Goal: Task Accomplishment & Management: Complete application form

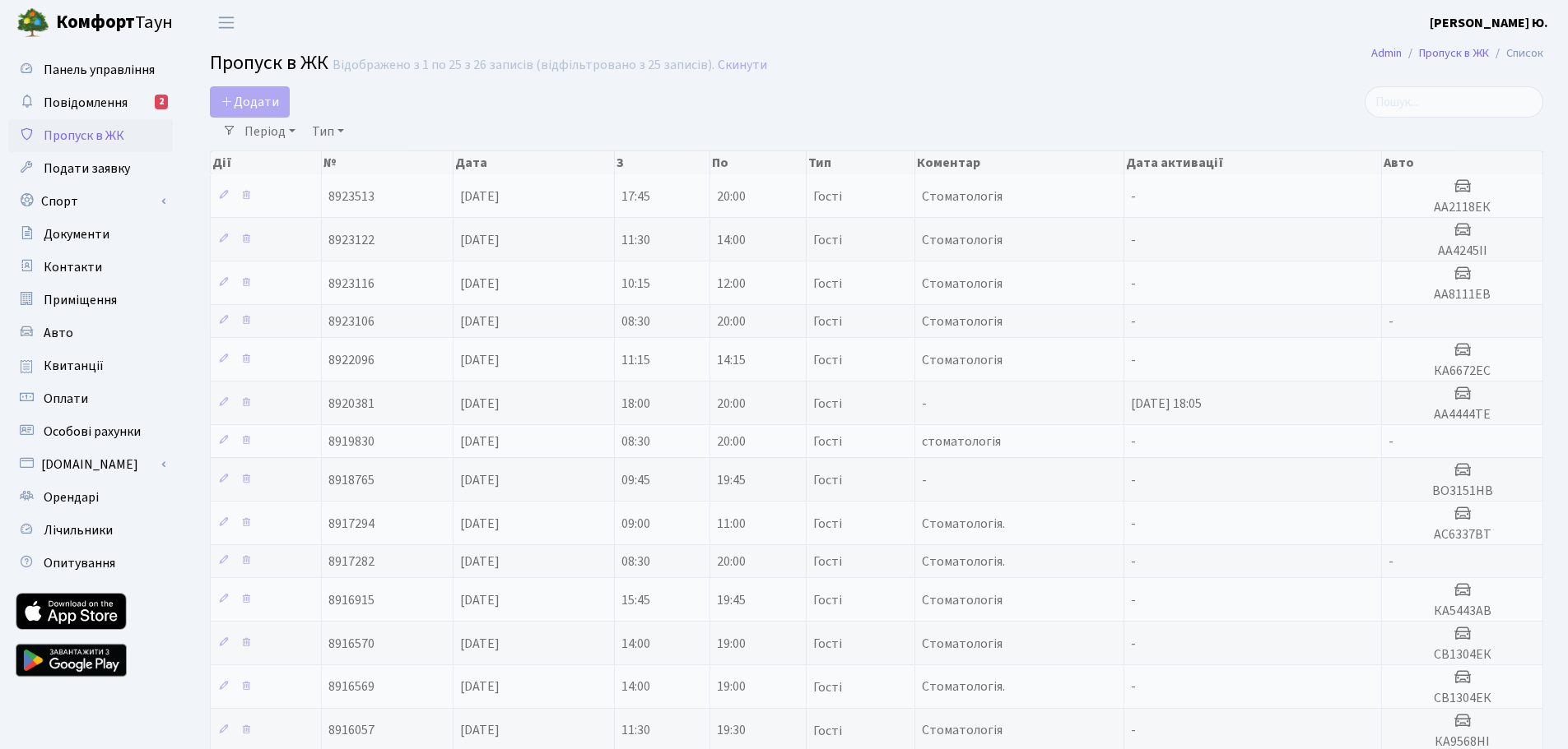
select select "25"
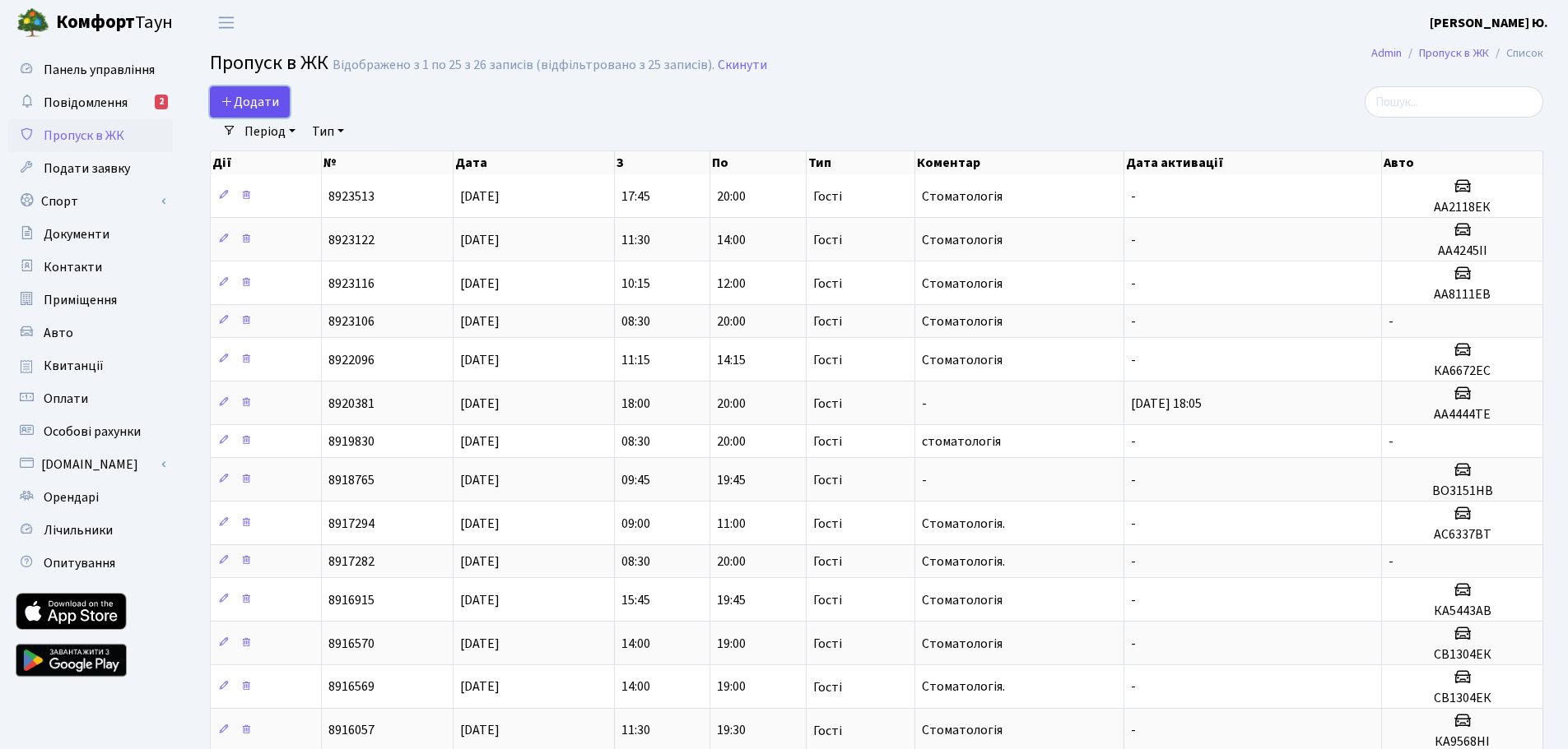
drag, startPoint x: 250, startPoint y: 103, endPoint x: 250, endPoint y: 115, distance: 12.0
click at [250, 103] on span "Додати" at bounding box center [249, 102] width 58 height 18
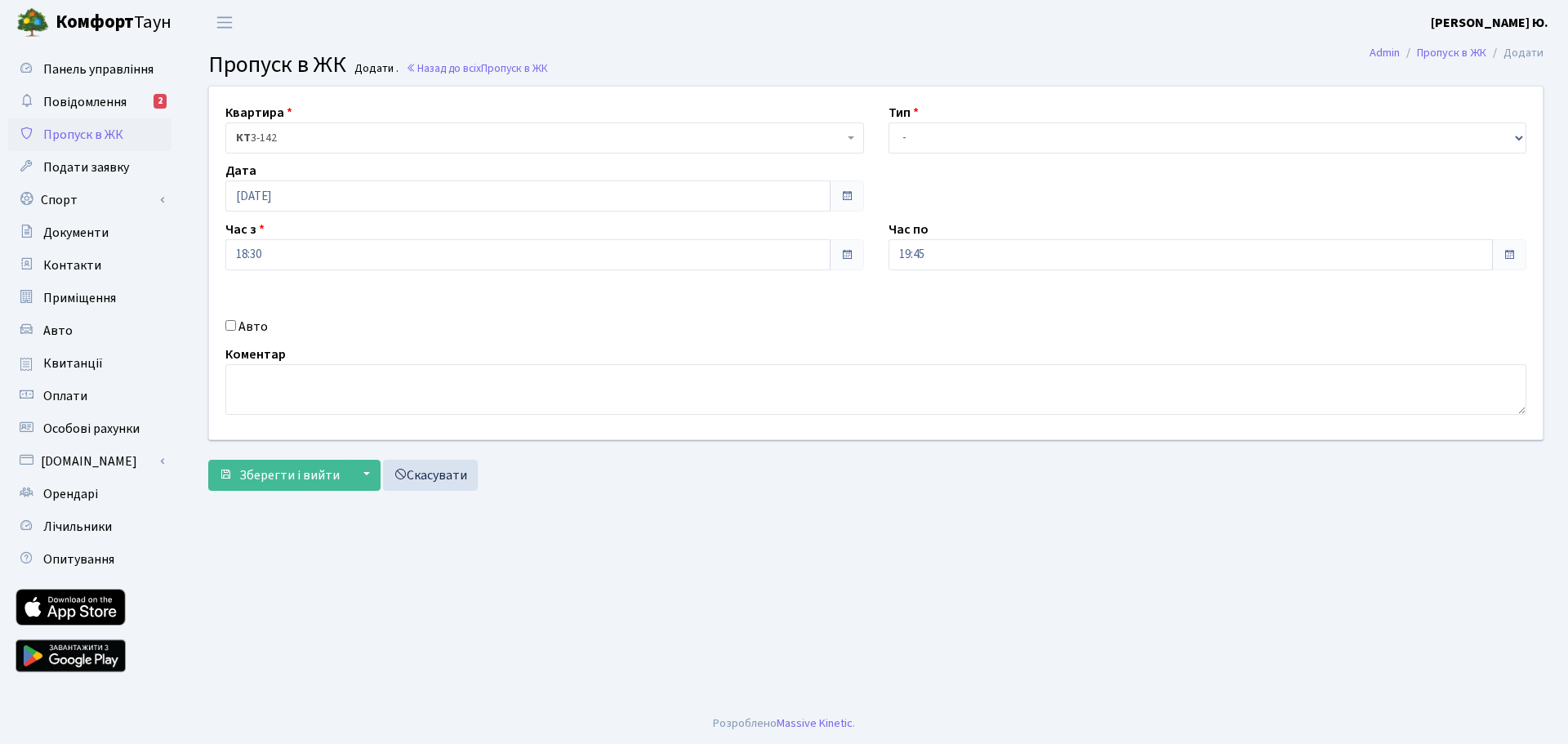
click at [228, 328] on input "Авто" at bounding box center [230, 325] width 10 height 10
checkbox input "true"
type input "КА0617ІО"
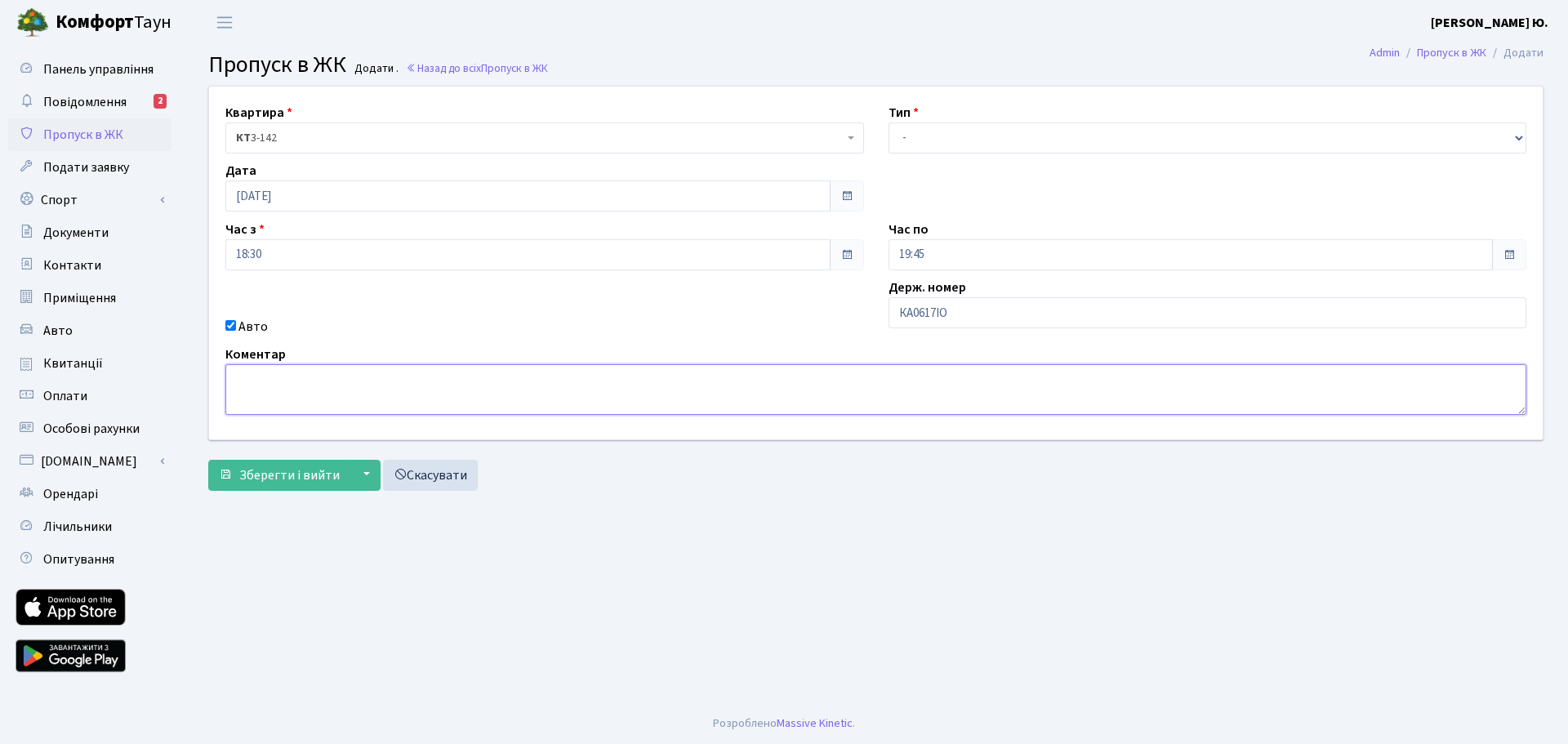
click at [343, 380] on textarea at bounding box center [876, 389] width 1301 height 50
type textarea "Стоматологія"
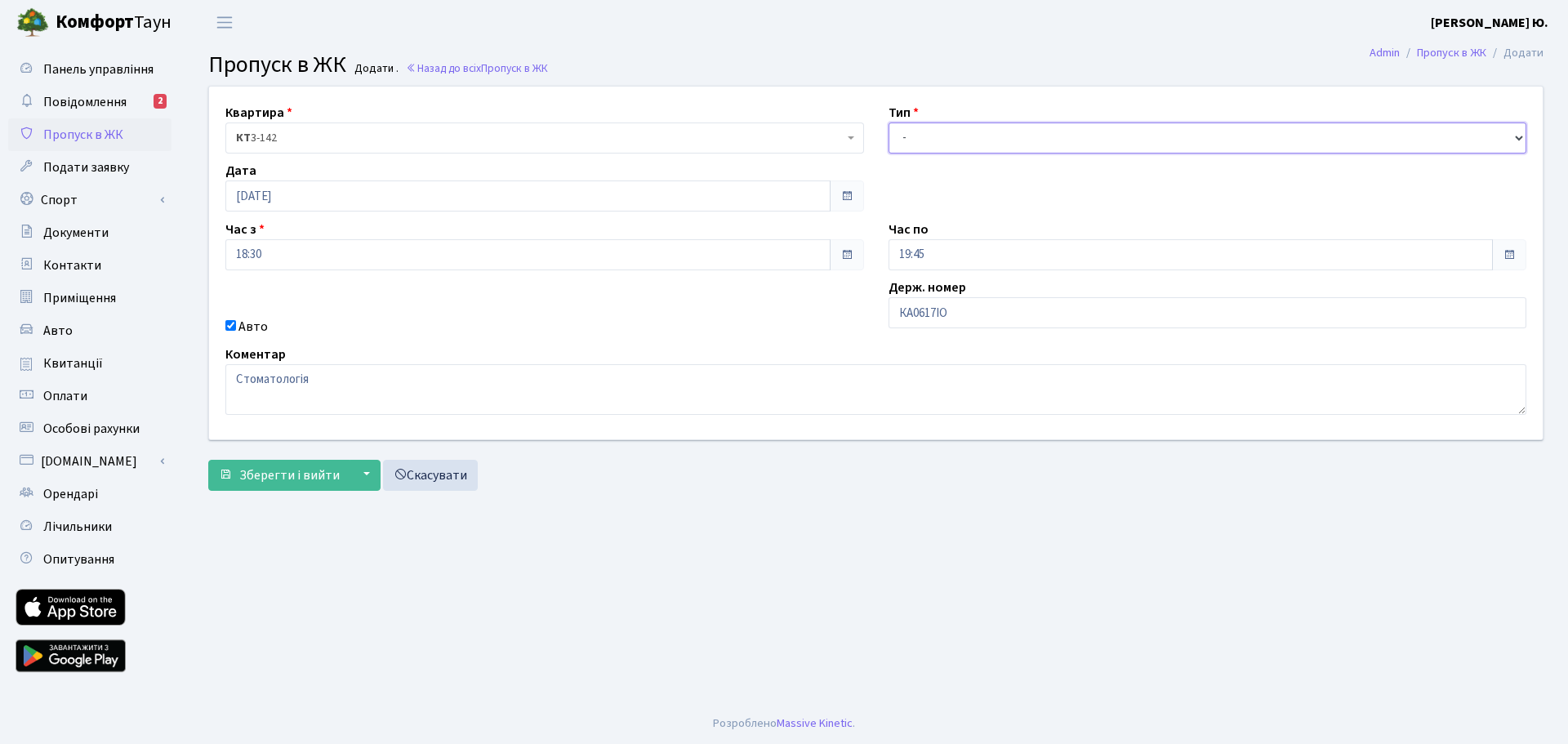
click at [960, 147] on select "- Доставка Таксі Гості Сервіс" at bounding box center [1208, 138] width 639 height 31
select select "3"
click at [888, 123] on select "- Доставка Таксі Гості Сервіс" at bounding box center [1208, 138] width 639 height 31
click at [263, 475] on span "Зберегти і вийти" at bounding box center [290, 475] width 101 height 18
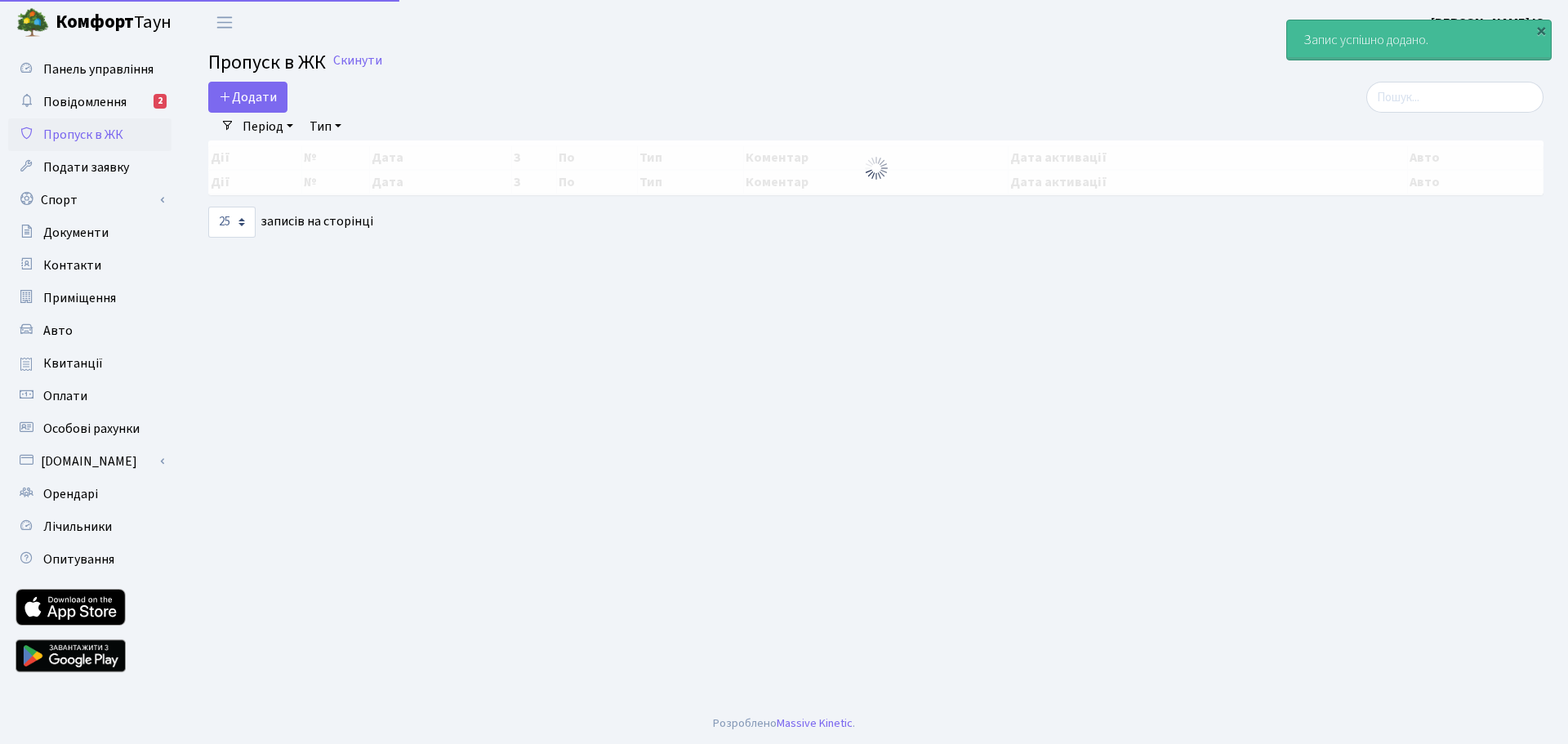
select select "25"
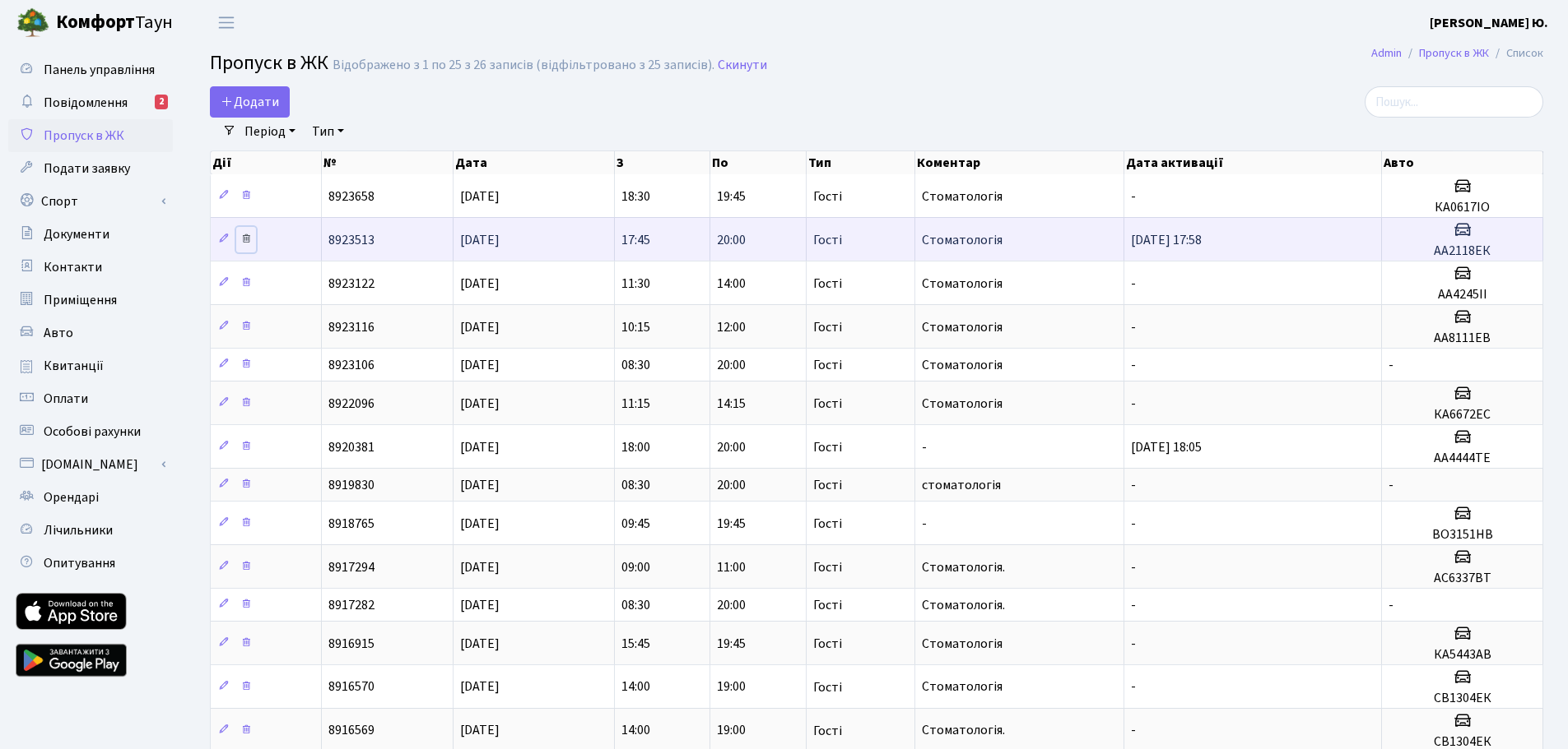
click at [248, 237] on icon at bounding box center [246, 238] width 12 height 11
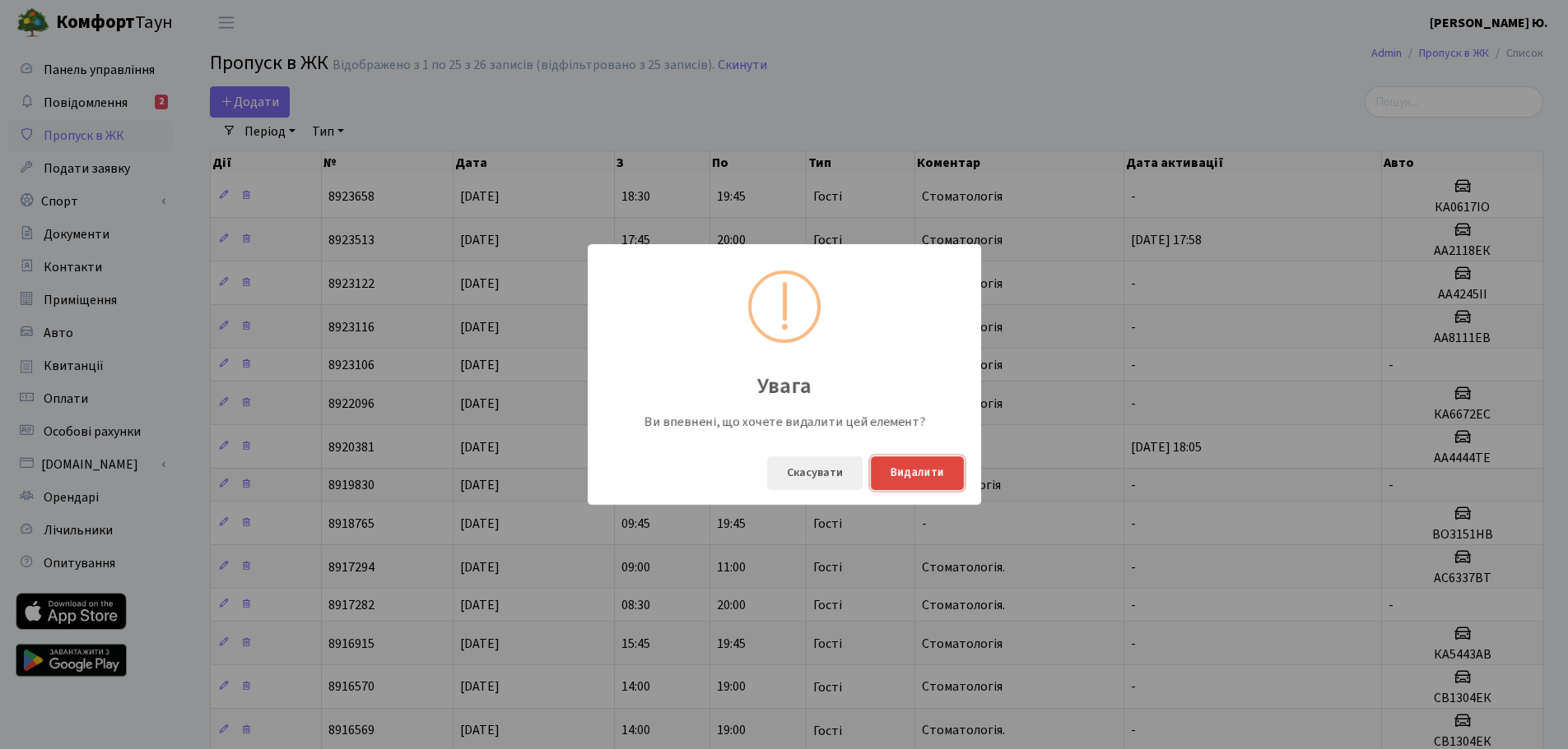
drag, startPoint x: 923, startPoint y: 468, endPoint x: 988, endPoint y: 467, distance: 65.0
click at [923, 467] on button "Видалити" at bounding box center [917, 473] width 93 height 34
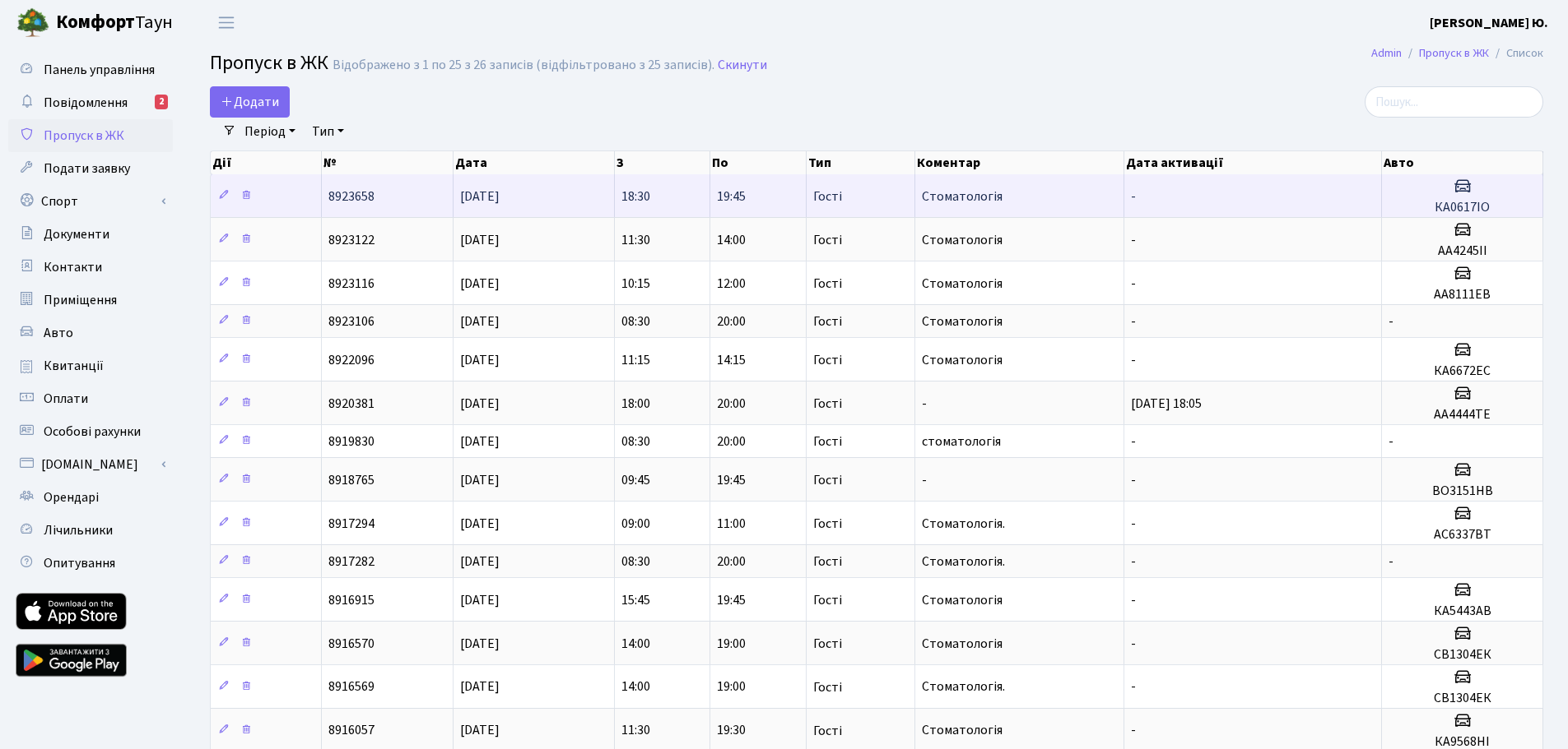
click at [1499, 202] on h5 "КА0617ІО" at bounding box center [1463, 208] width 148 height 15
drag, startPoint x: 1496, startPoint y: 201, endPoint x: 1436, endPoint y: 202, distance: 60.0
click at [1436, 202] on h5 "КА0617ІО" at bounding box center [1463, 208] width 148 height 15
copy h5 "КА0617ІО"
click at [220, 195] on icon at bounding box center [224, 195] width 12 height 11
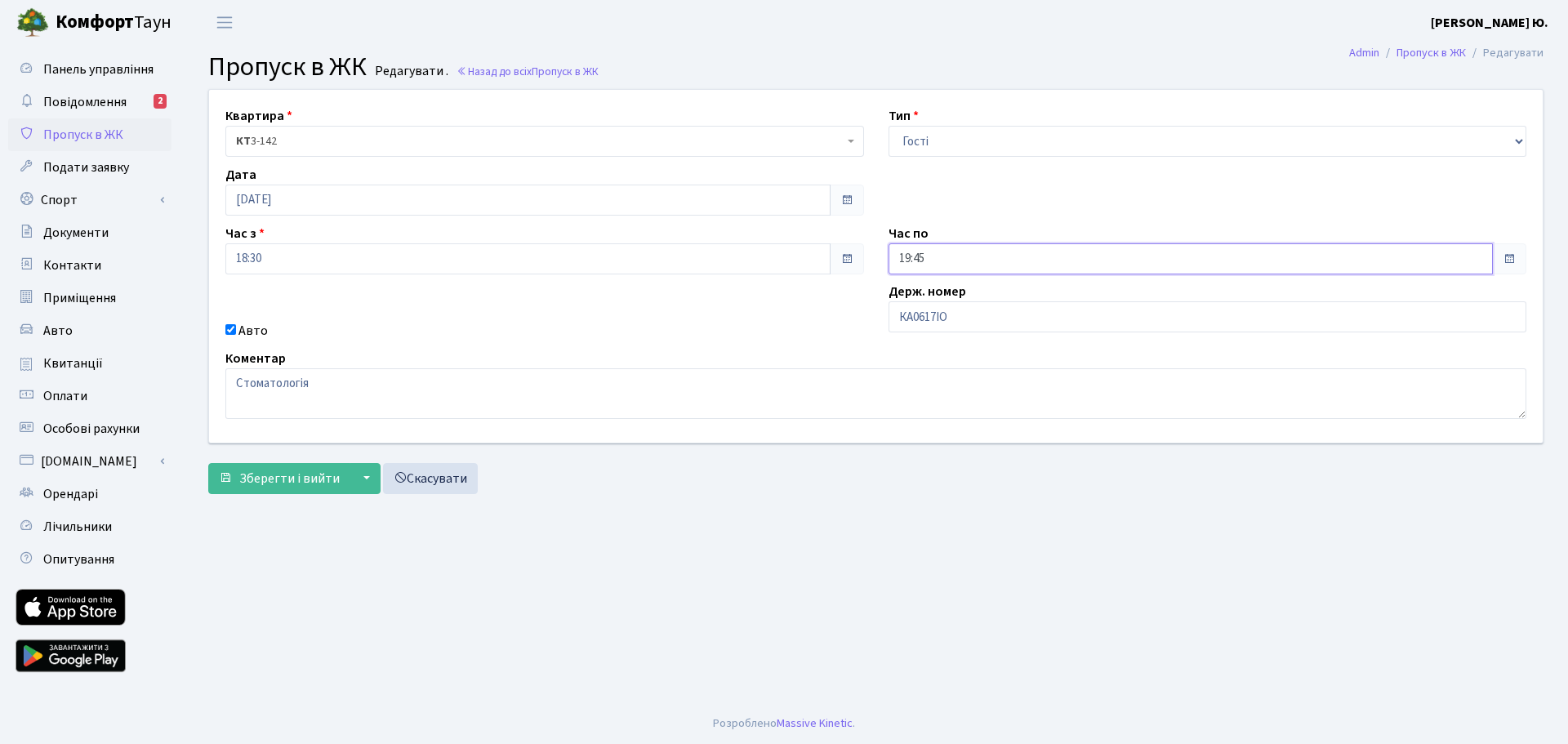
click at [940, 248] on input "19:45" at bounding box center [1191, 259] width 605 height 31
click at [931, 314] on icon at bounding box center [933, 315] width 44 height 44
type input "20:45"
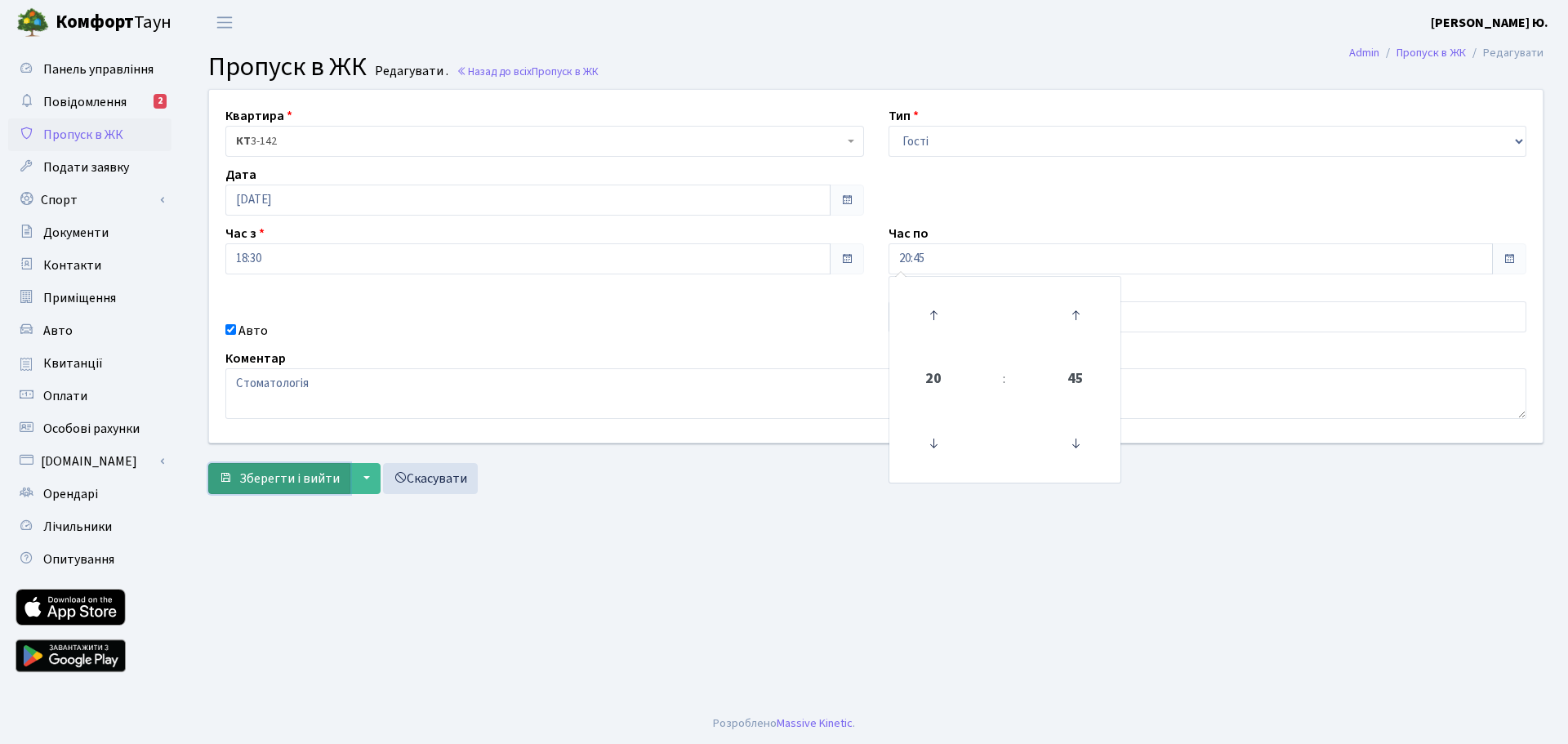
click at [289, 480] on span "Зберегти і вийти" at bounding box center [290, 479] width 101 height 18
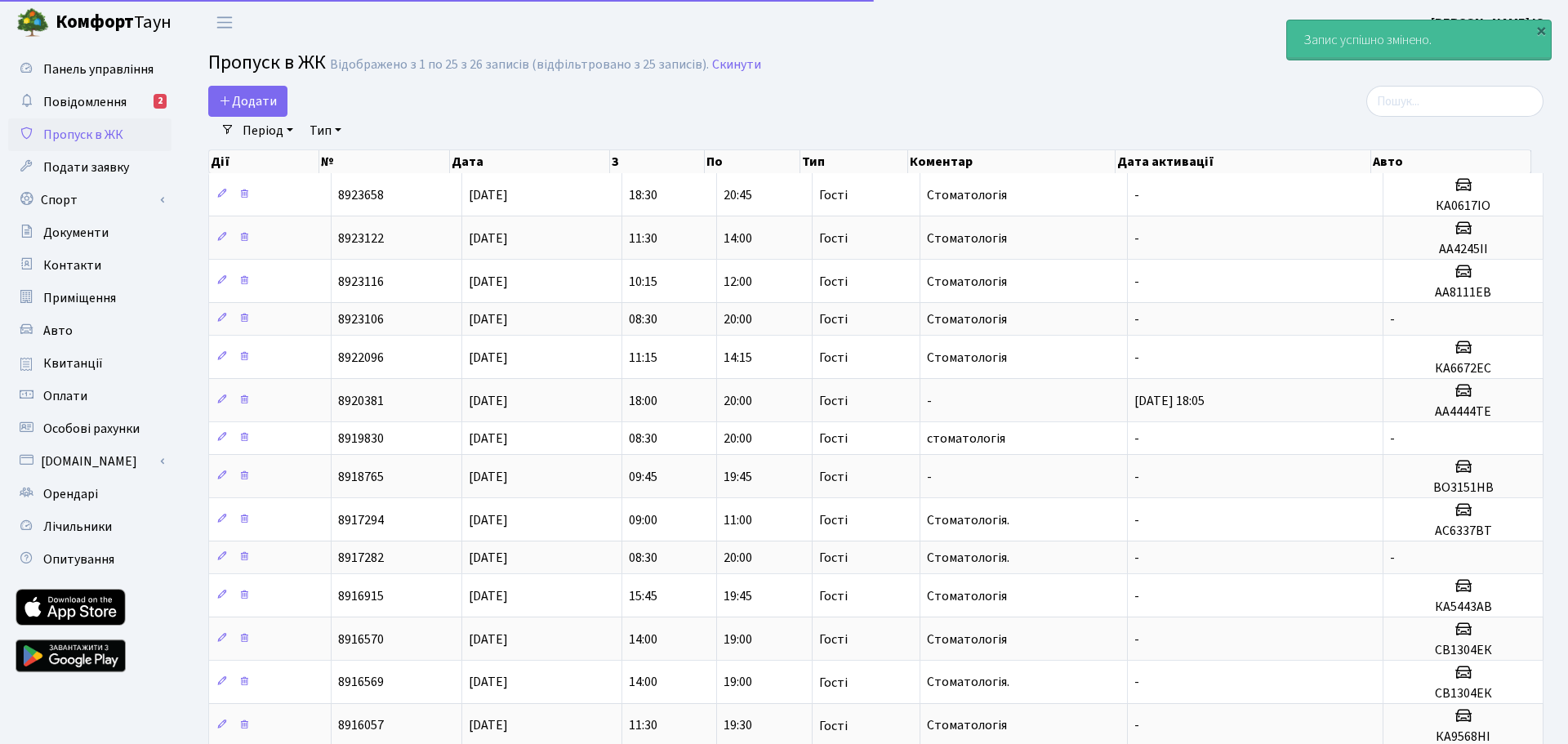
select select "25"
